Goal: Information Seeking & Learning: Check status

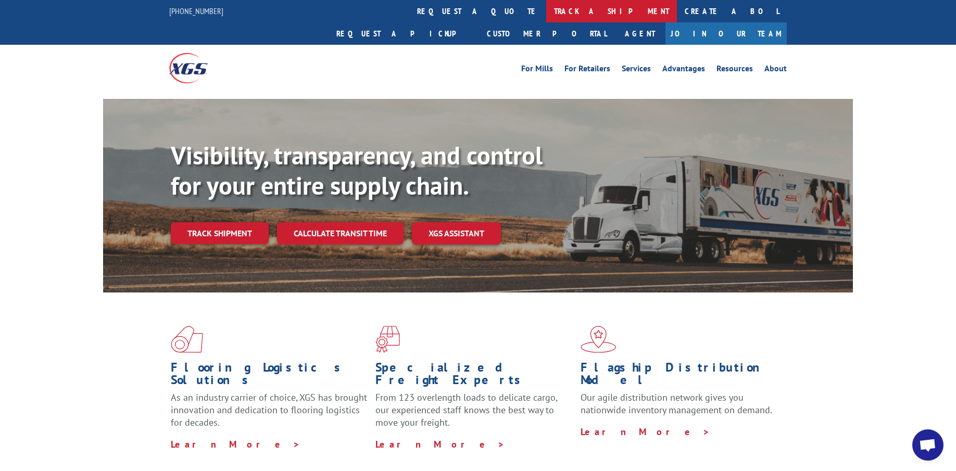
click at [546, 8] on link "track a shipment" at bounding box center [611, 11] width 131 height 22
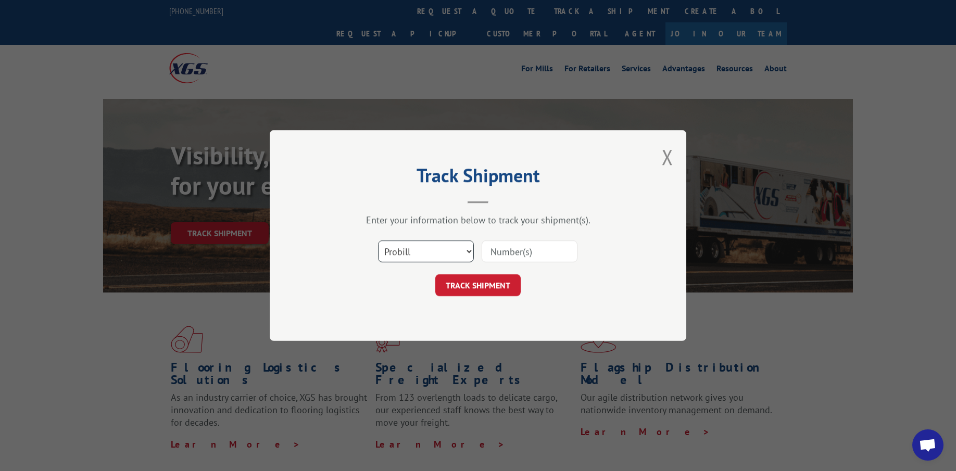
select select "bol"
click option "BOL" at bounding box center [0, 0] width 0 height 0
click at [555, 250] on input at bounding box center [530, 252] width 96 height 22
type input "6818516"
click at [459, 287] on button "TRACK SHIPMENT" at bounding box center [477, 285] width 85 height 22
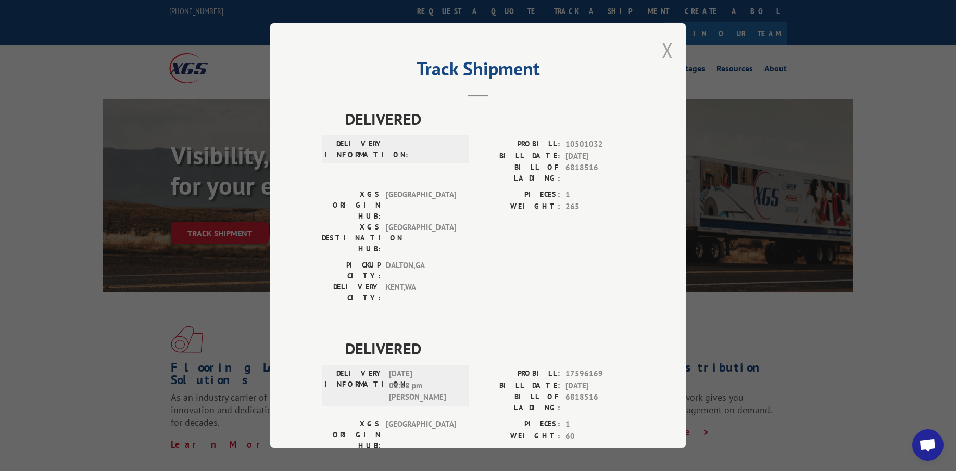
click at [662, 48] on button "Close modal" at bounding box center [667, 50] width 11 height 28
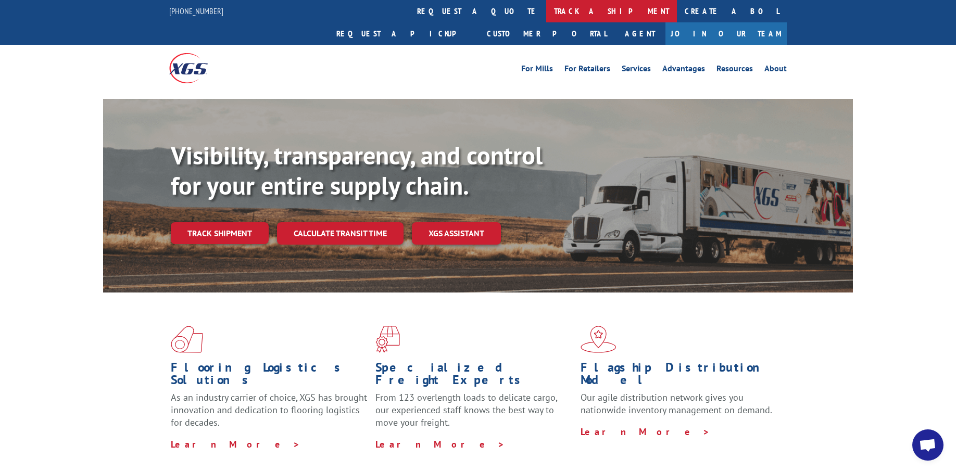
click at [546, 11] on link "track a shipment" at bounding box center [611, 11] width 131 height 22
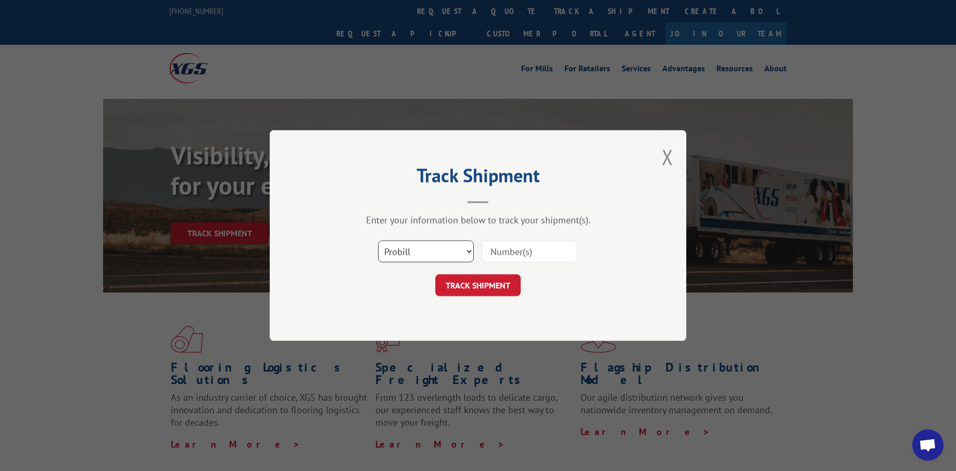
click at [378, 241] on select "Select category... Probill BOL PO" at bounding box center [426, 252] width 96 height 22
select select "po"
click option "PO" at bounding box center [0, 0] width 0 height 0
click at [544, 256] on input at bounding box center [530, 252] width 96 height 22
type input "473331-RS"
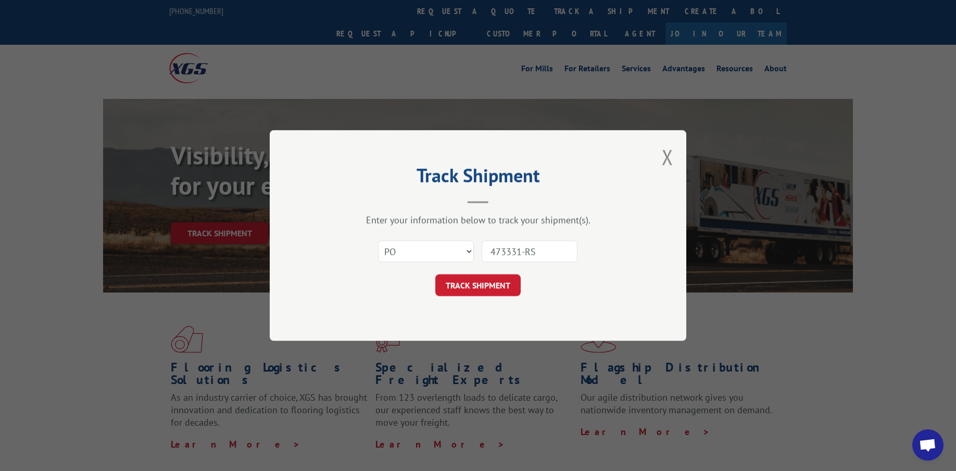
click button "TRACK SHIPMENT" at bounding box center [477, 285] width 85 height 22
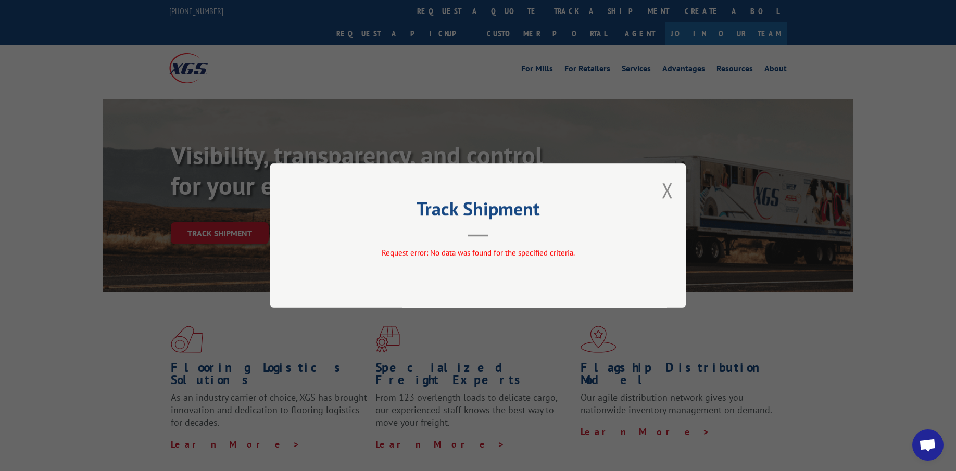
drag, startPoint x: 669, startPoint y: 190, endPoint x: 658, endPoint y: 168, distance: 24.2
click at [667, 190] on button "Close modal" at bounding box center [667, 191] width 11 height 28
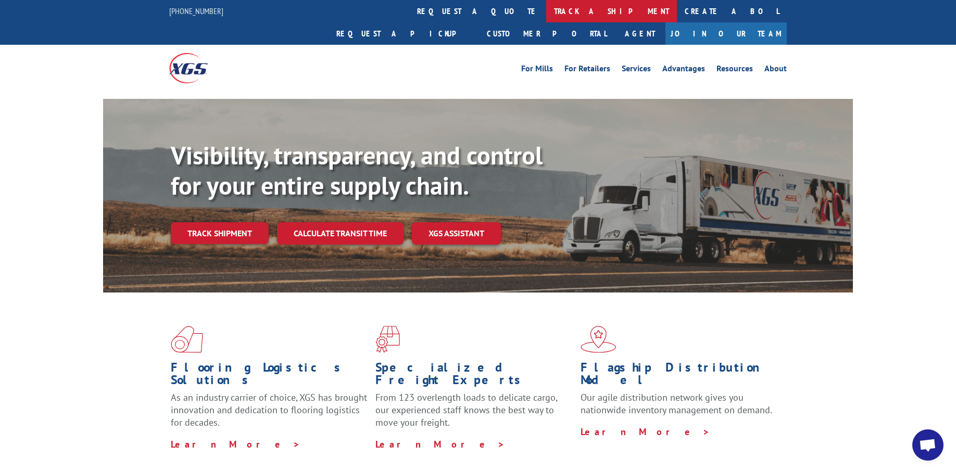
click at [546, 10] on link "track a shipment" at bounding box center [611, 11] width 131 height 22
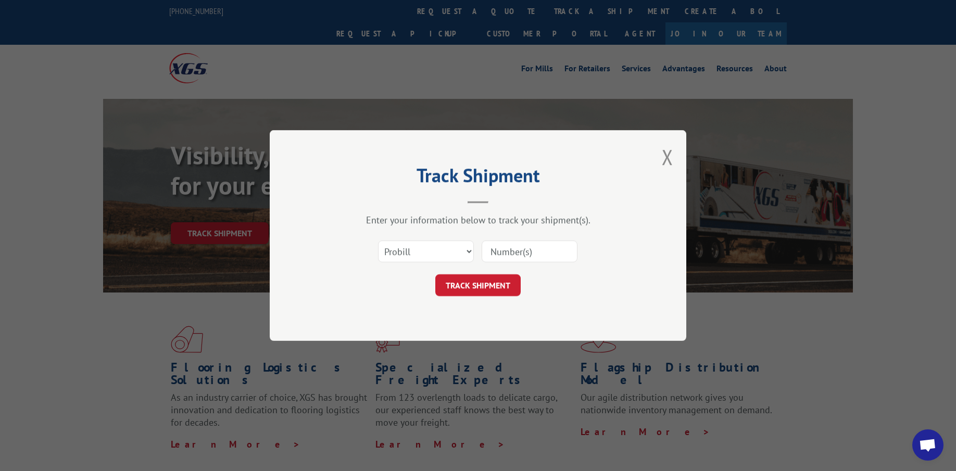
click at [544, 253] on input at bounding box center [530, 252] width 96 height 22
type input "17602659"
click at [484, 282] on button "TRACK SHIPMENT" at bounding box center [477, 285] width 85 height 22
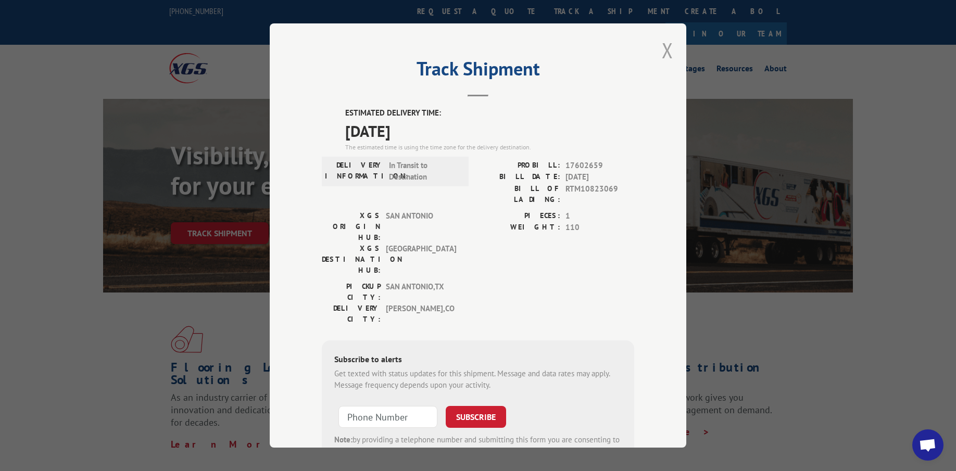
click at [662, 46] on button "Close modal" at bounding box center [667, 50] width 11 height 28
